Goal: Obtain resource: Download file/media

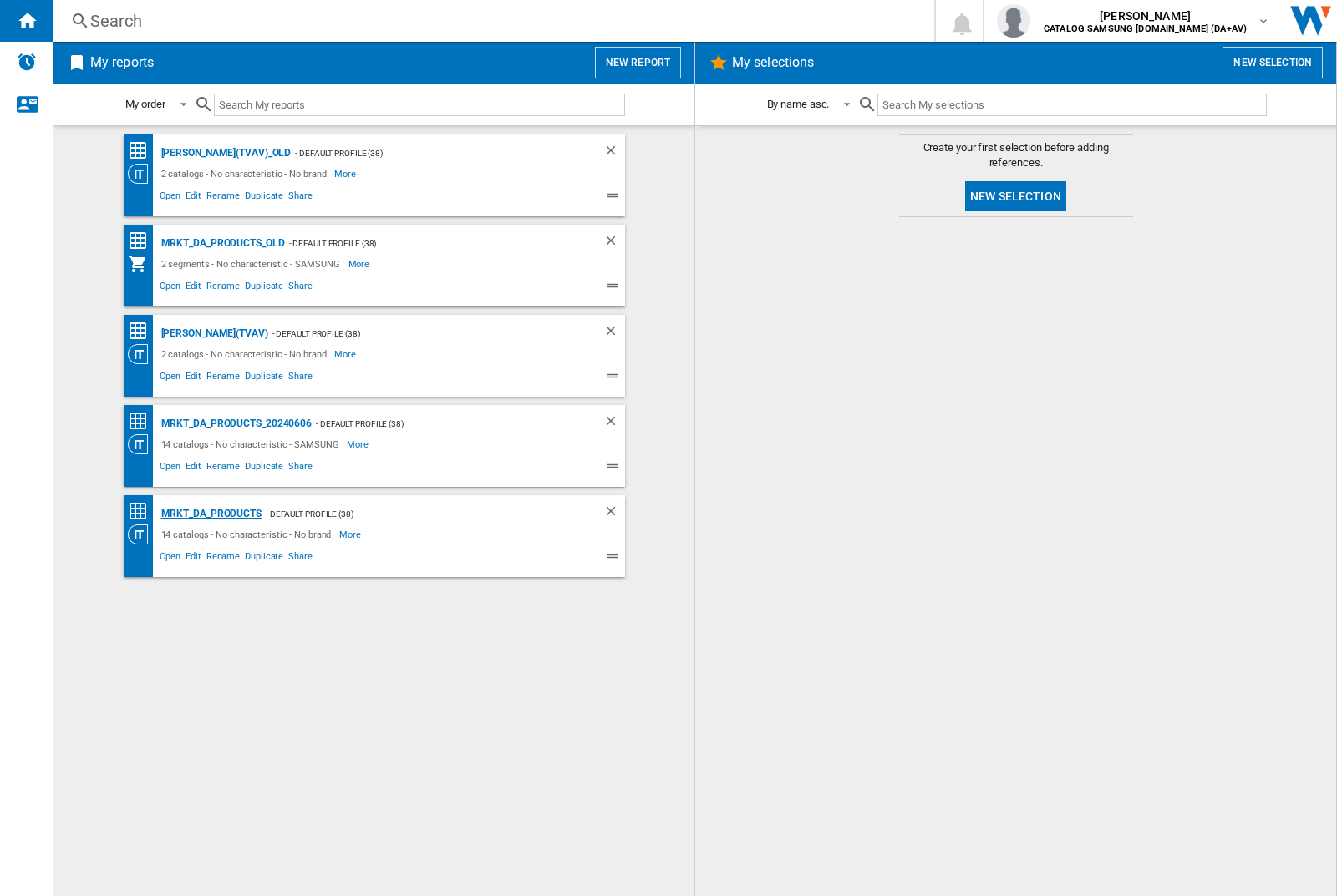
click at [211, 513] on div "MRKT_DA_PRODUCTS" at bounding box center [209, 514] width 104 height 21
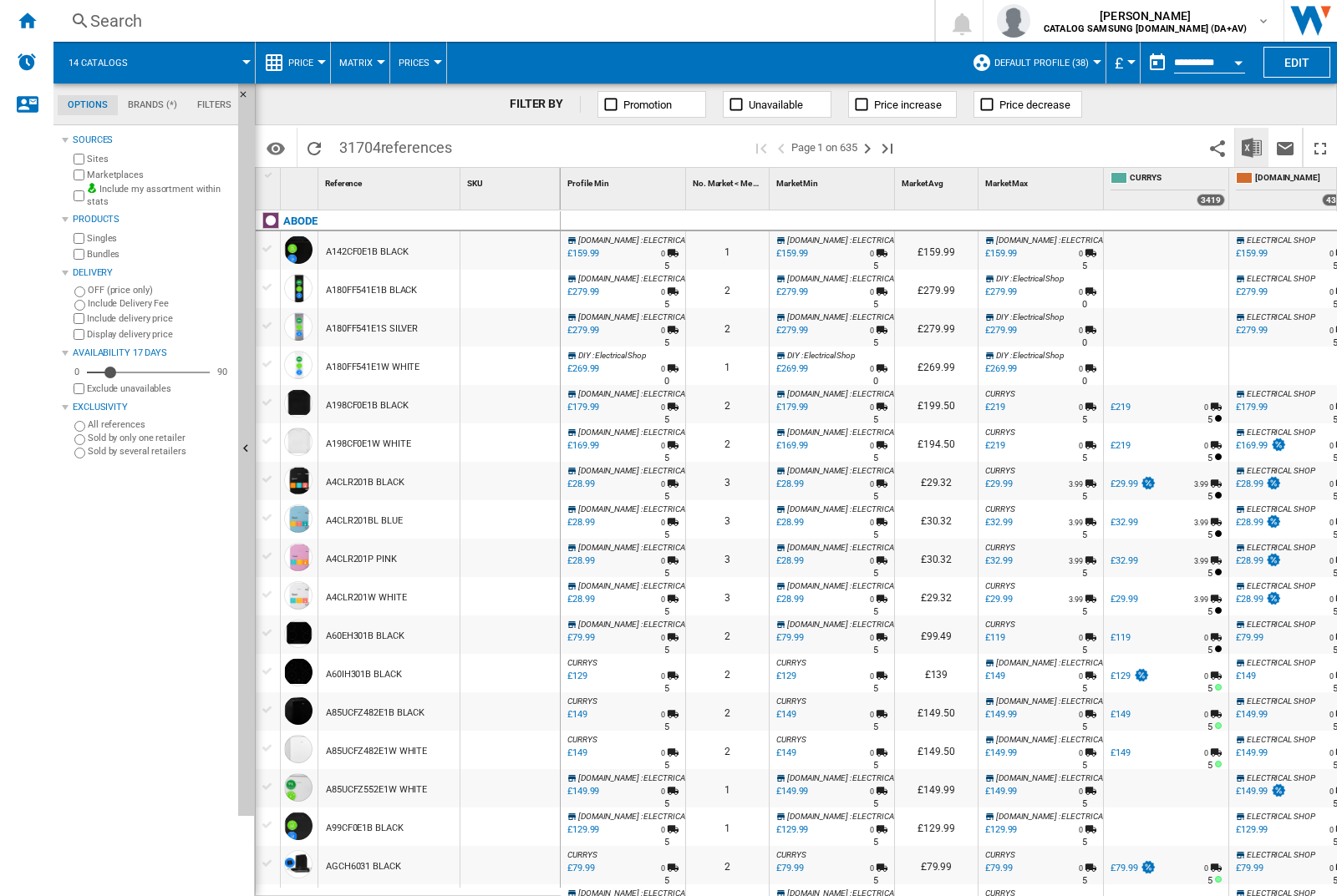
click at [1251, 146] on img "Download in Excel" at bounding box center [1251, 148] width 20 height 20
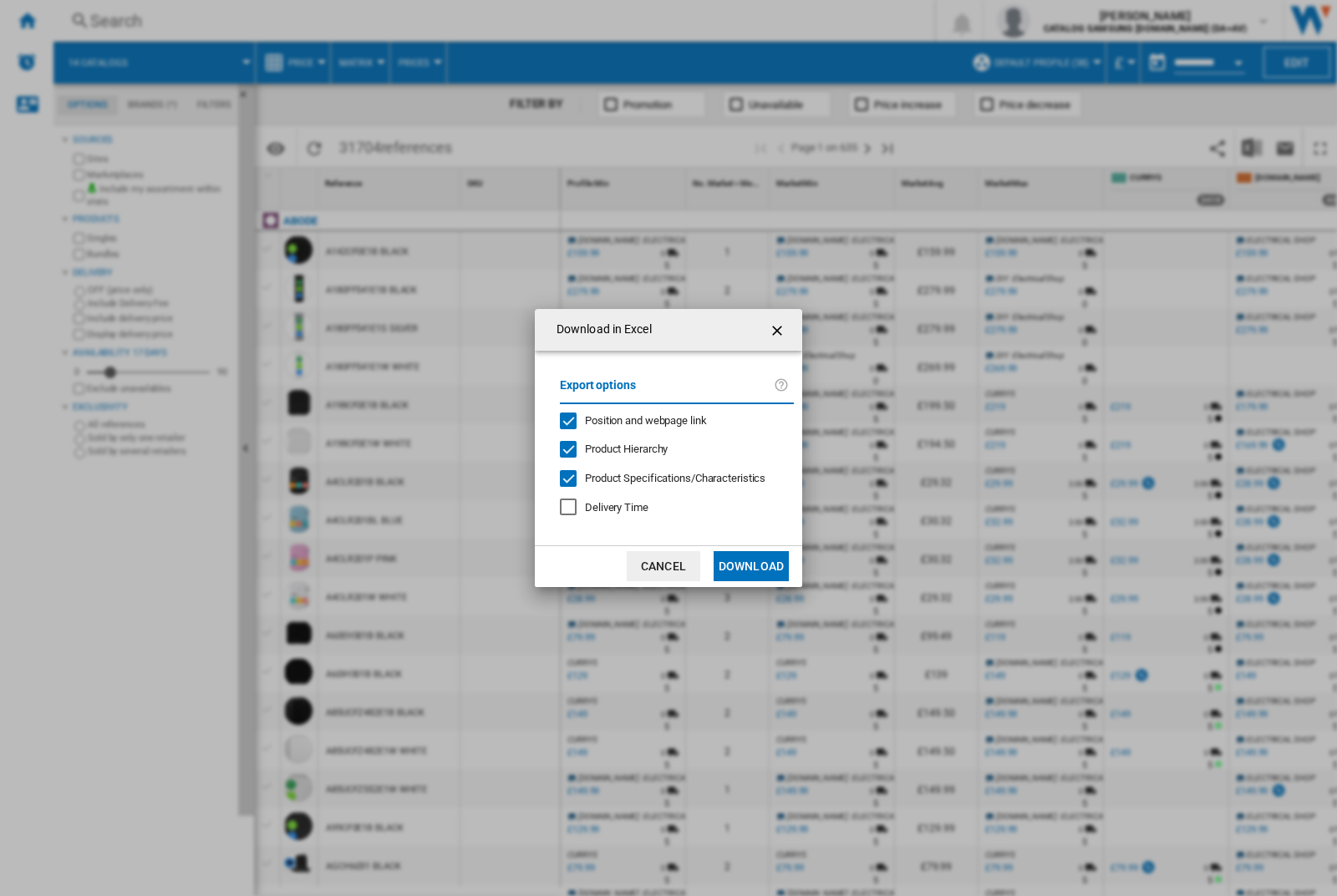
click at [634, 419] on span "Position and webpage link" at bounding box center [646, 420] width 122 height 13
click at [751, 566] on button "Download" at bounding box center [751, 565] width 75 height 30
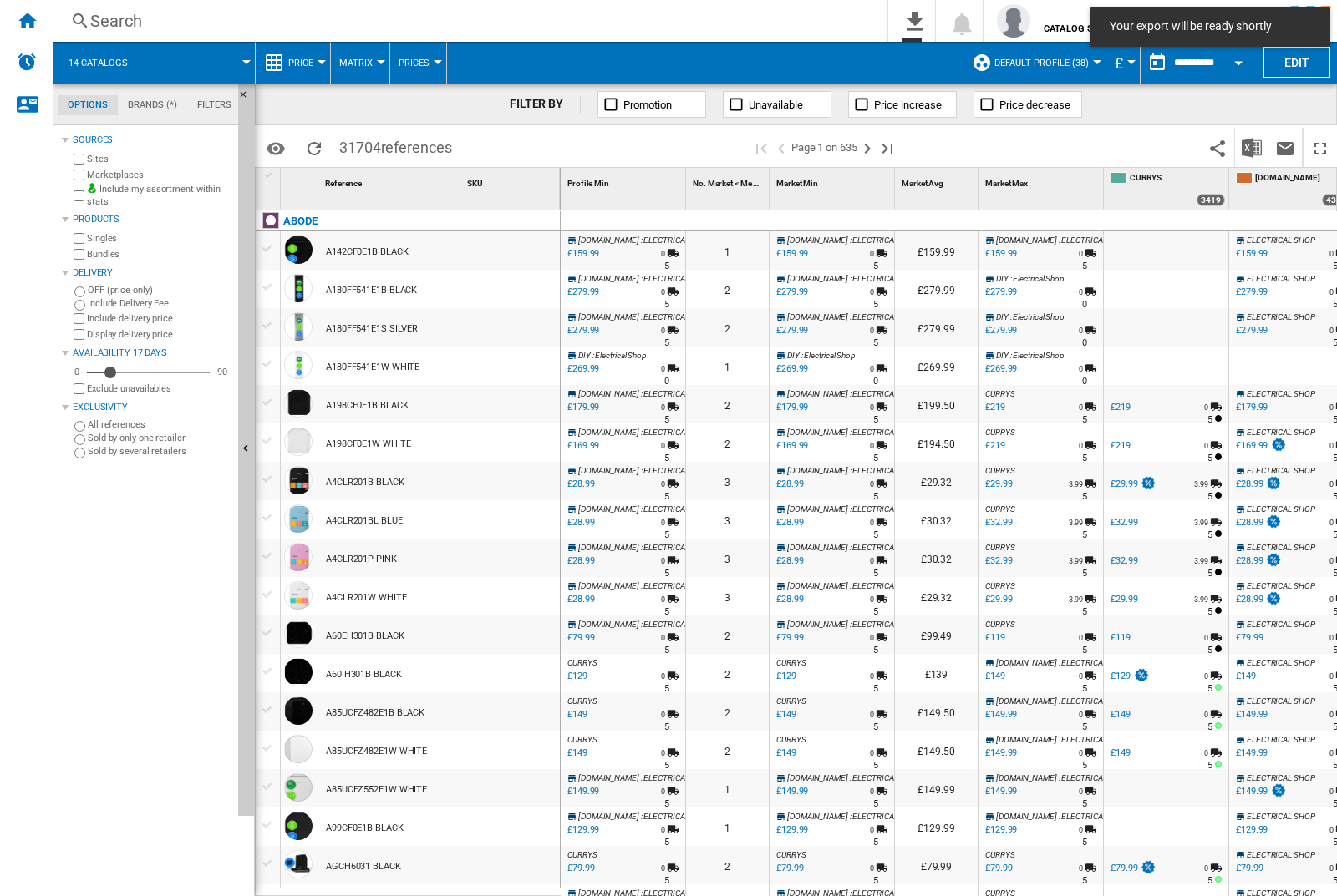
click at [515, 247] on div at bounding box center [509, 250] width 100 height 39
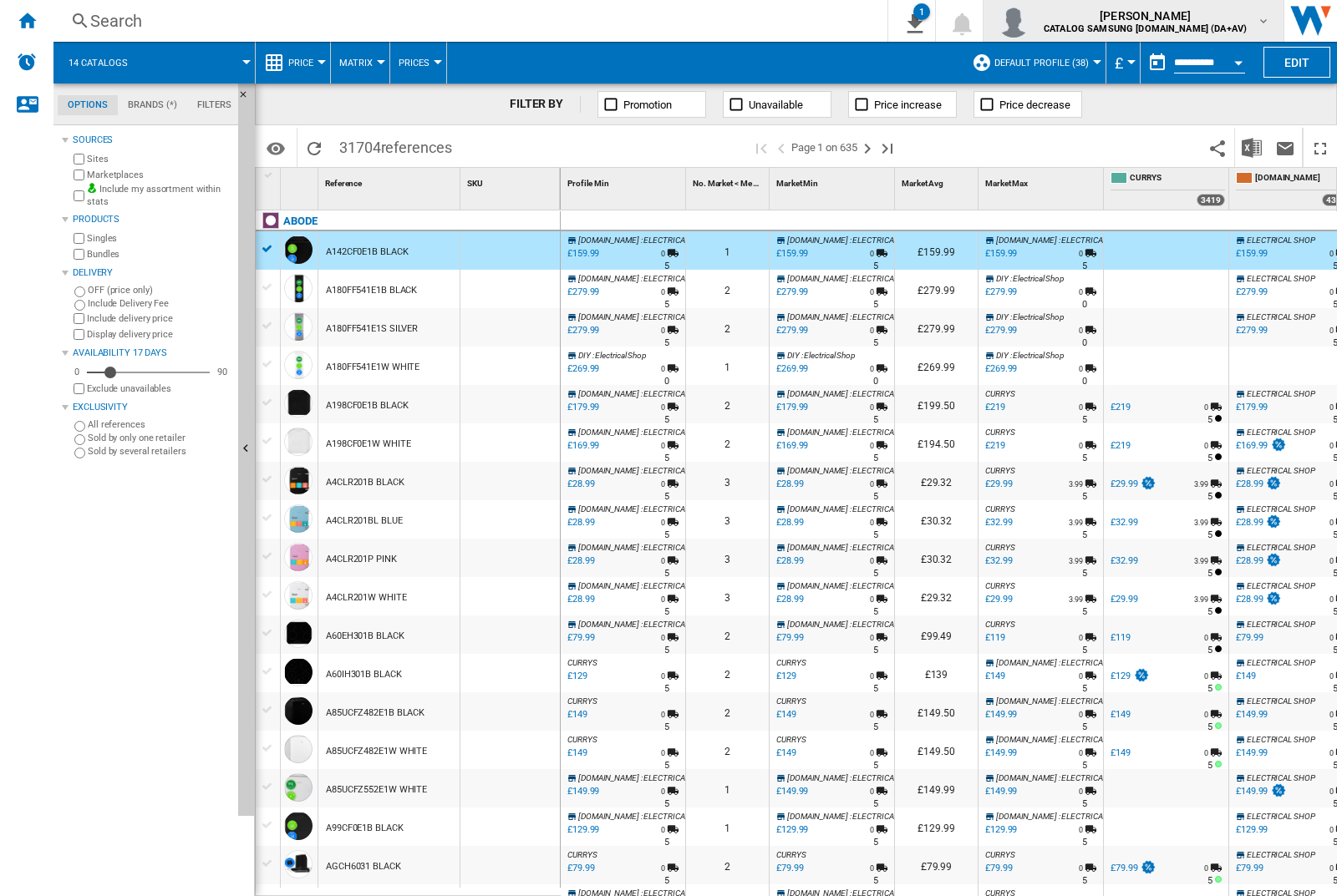
click at [1031, 21] on img "button" at bounding box center [1013, 20] width 34 height 34
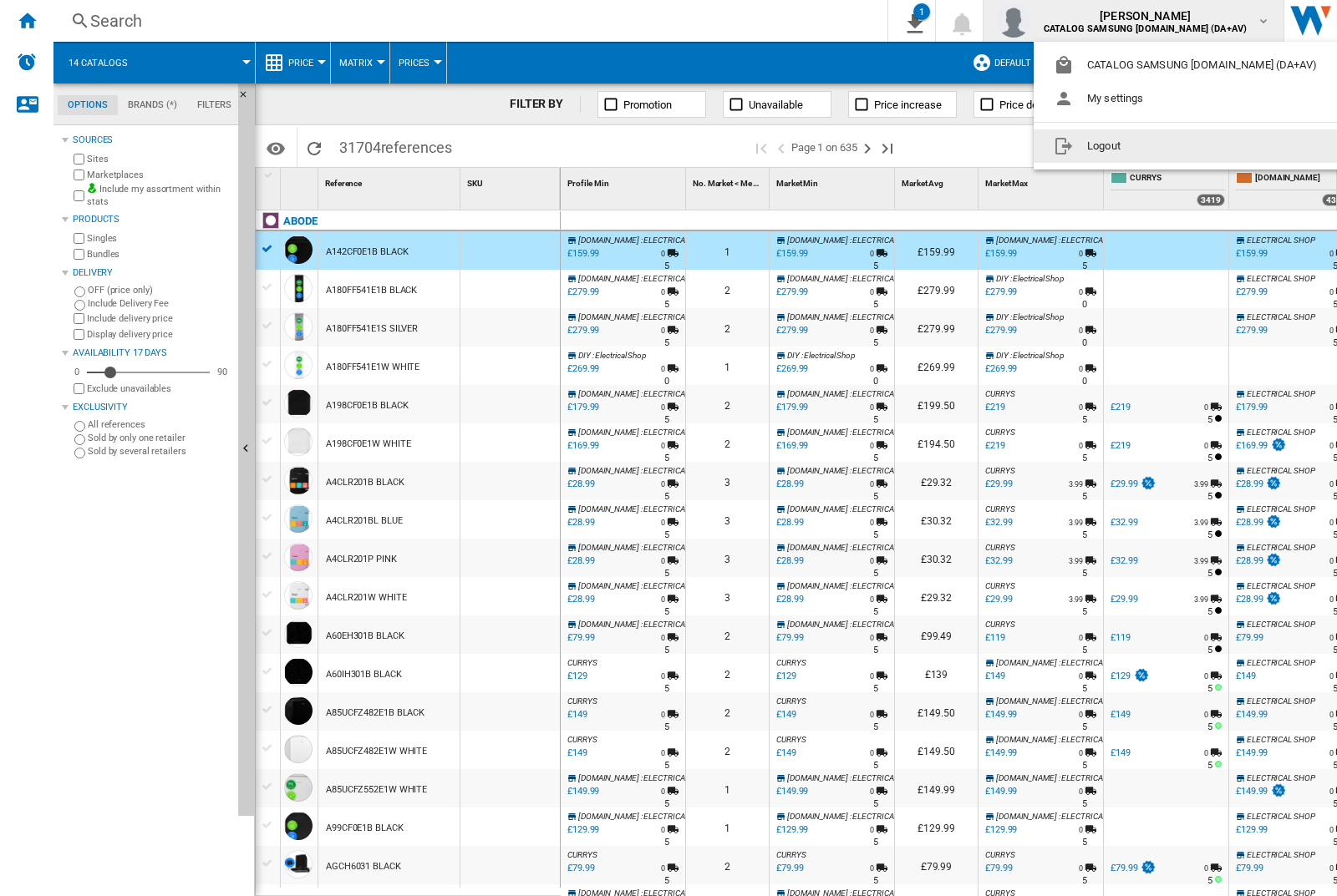
click at [1162, 146] on button "Logout" at bounding box center [1188, 146] width 310 height 34
